Goal: Unclear: Browse casually

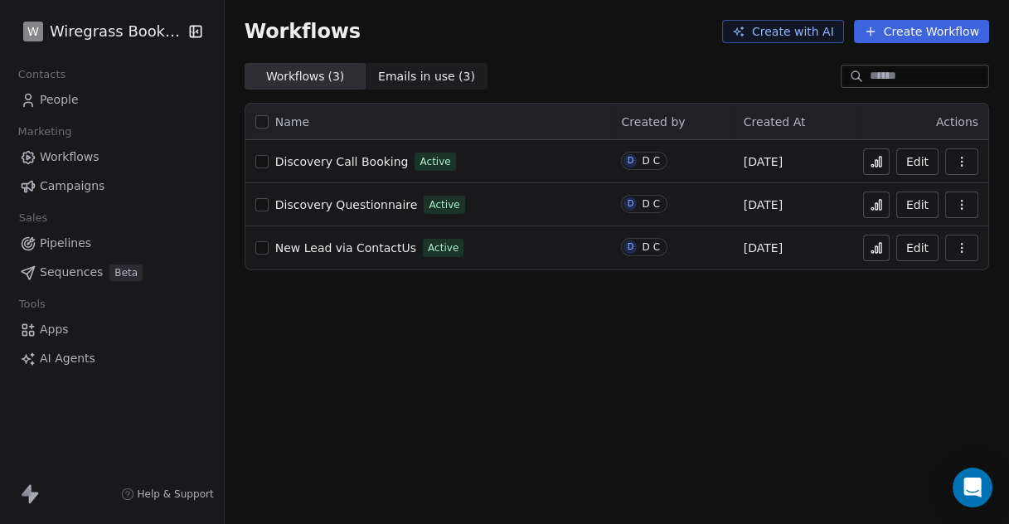
click at [574, 421] on div "Workflows Create with AI Create Workflow Workflows ( 3 ) Workflows ( 3 ) Emails…" at bounding box center [617, 262] width 785 height 524
